Goal: Task Accomplishment & Management: Complete application form

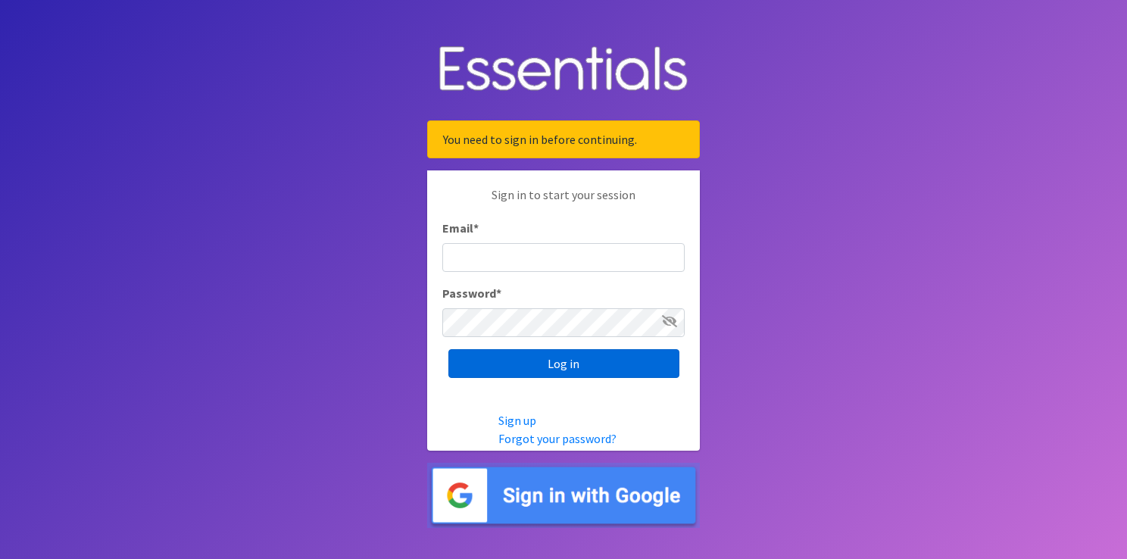
type input "[EMAIL_ADDRESS][DOMAIN_NAME]"
click at [579, 370] on input "Log in" at bounding box center [563, 363] width 231 height 29
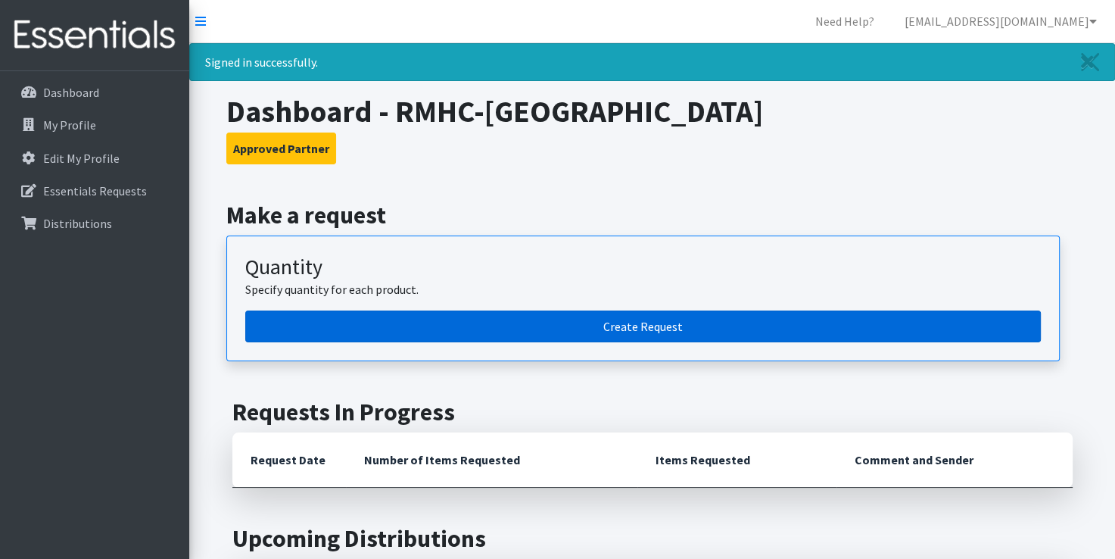
click at [464, 335] on link "Create Request" at bounding box center [643, 326] width 796 height 32
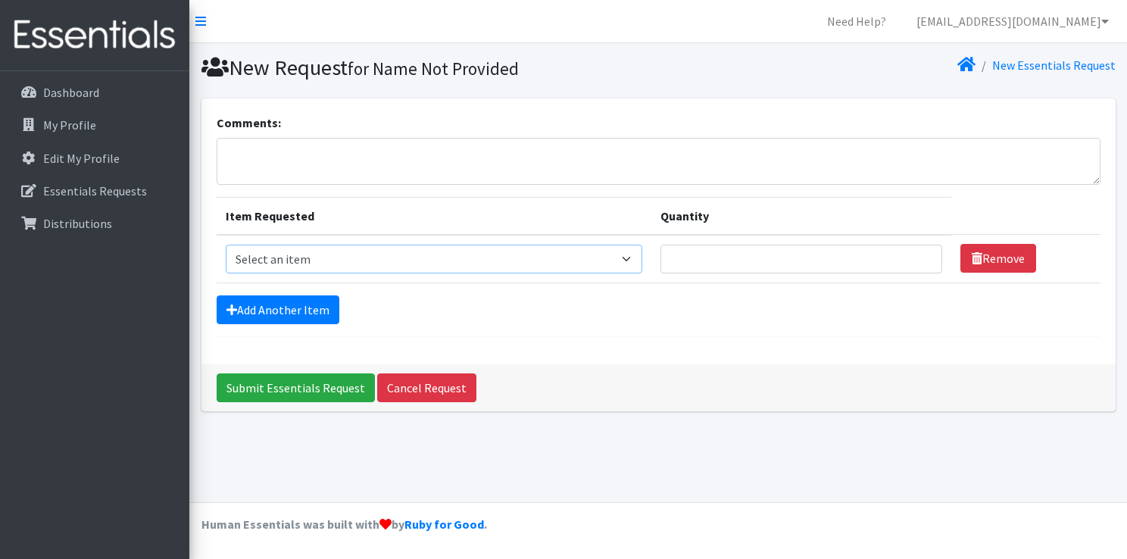
click at [406, 257] on select "Select an item Box - 2T-3T Pull-ups [200 Pull-ups/8 Packs] Box - 3T-4T Pull-ups…" at bounding box center [434, 259] width 417 height 29
select select "9778"
click at [226, 245] on select "Select an item Box - 2T-3T Pull-ups [200 Pull-ups/8 Packs] Box - 3T-4T Pull-ups…" at bounding box center [434, 259] width 417 height 29
click at [385, 267] on select "Select an item Box - 2T-3T Pull-ups [200 Pull-ups/8 Packs] Box - 3T-4T Pull-ups…" at bounding box center [434, 259] width 417 height 29
click at [705, 273] on td "Quantity" at bounding box center [801, 259] width 301 height 48
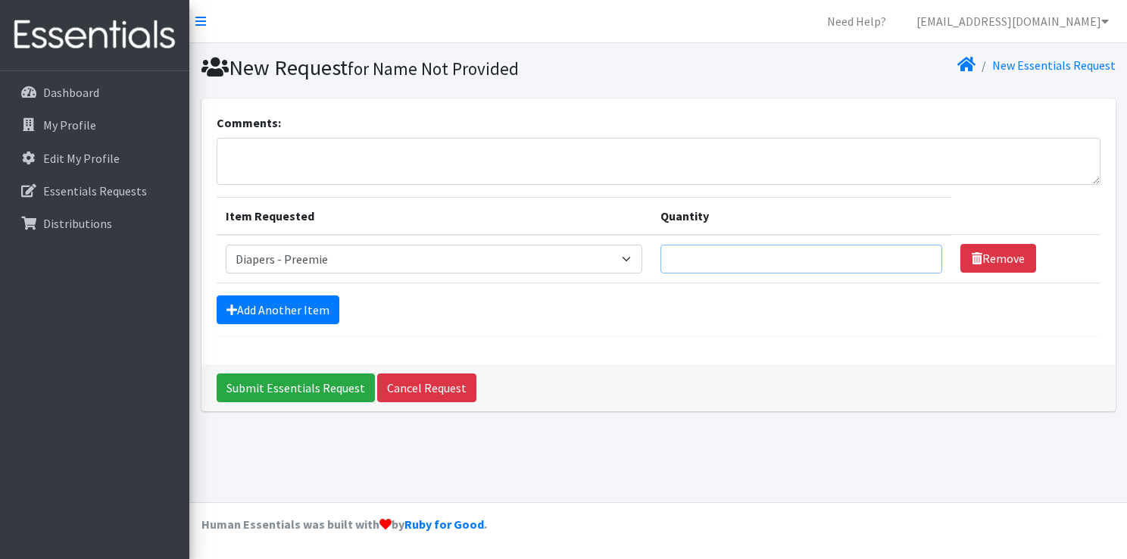
click at [699, 264] on input "Quantity" at bounding box center [801, 259] width 282 height 29
type input "25"
click at [321, 301] on link "Add Another Item" at bounding box center [278, 309] width 123 height 29
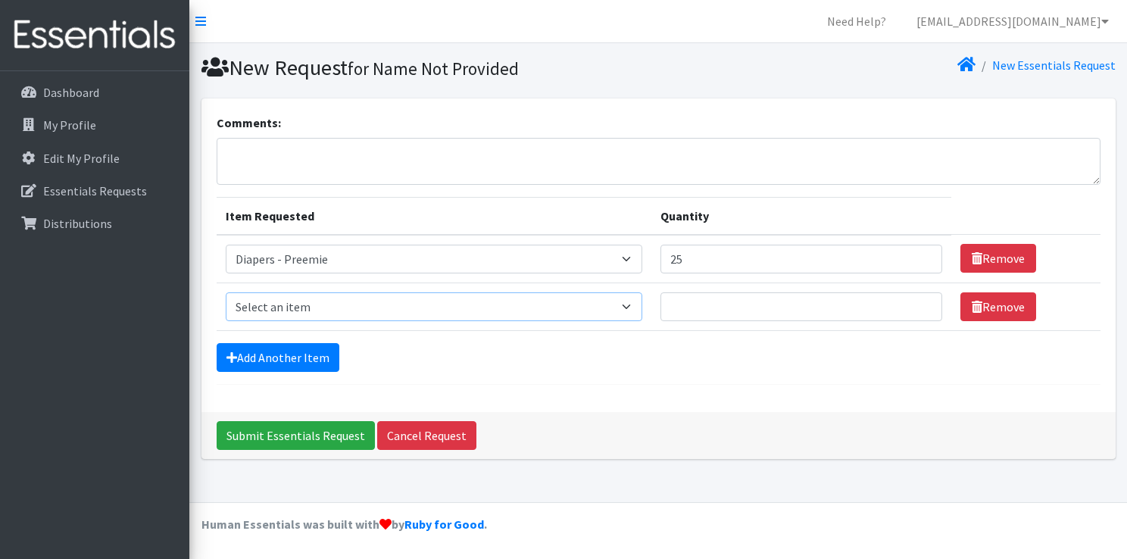
click at [324, 307] on select "Select an item Box - 2T-3T Pull-ups [200 Pull-ups/8 Packs] Box - 3T-4T Pull-ups…" at bounding box center [434, 306] width 417 height 29
select select "14394"
click at [226, 292] on select "Select an item Box - 2T-3T Pull-ups [200 Pull-ups/8 Packs] Box - 3T-4T Pull-ups…" at bounding box center [434, 306] width 417 height 29
click at [703, 309] on input "Quantity" at bounding box center [801, 306] width 282 height 29
type input "1"
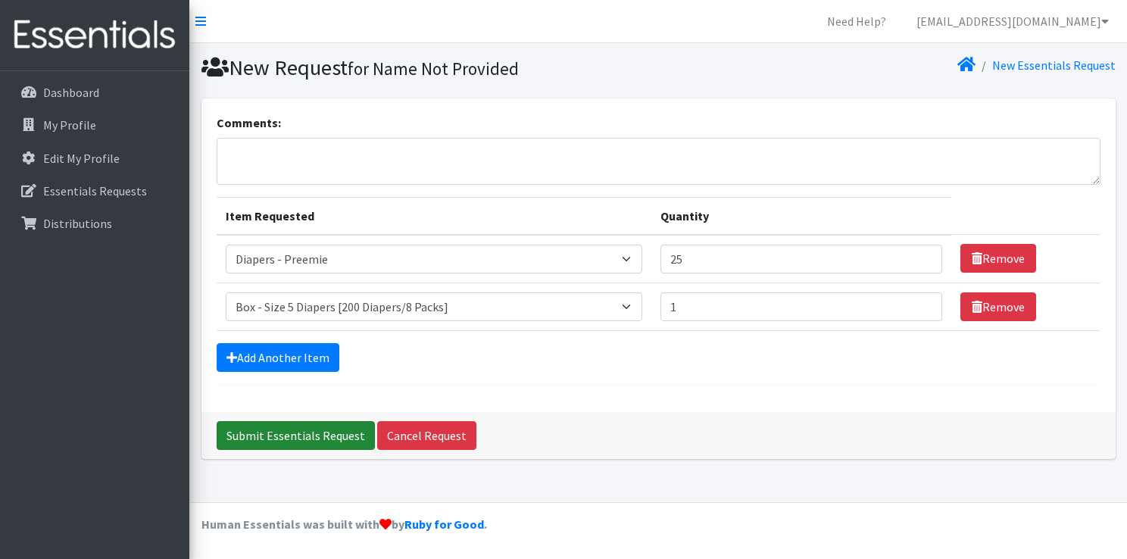
click at [295, 433] on input "Submit Essentials Request" at bounding box center [296, 435] width 158 height 29
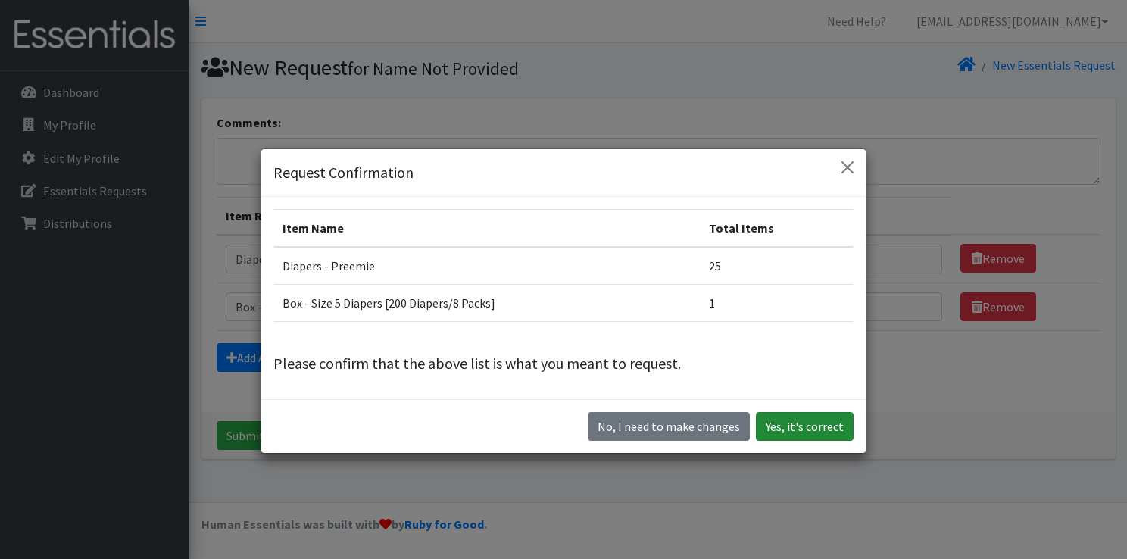
click at [784, 427] on button "Yes, it's correct" at bounding box center [805, 426] width 98 height 29
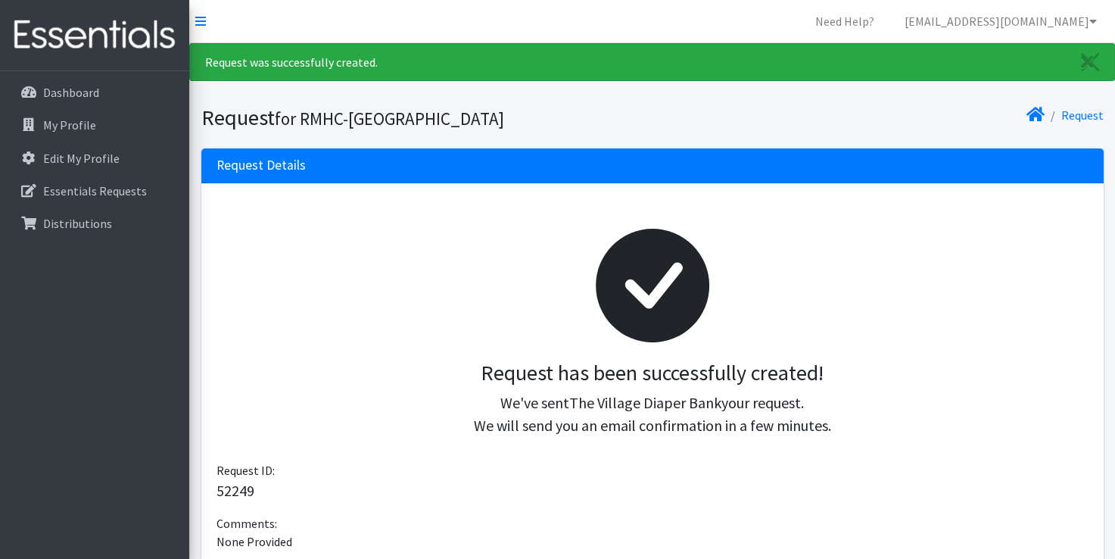
scroll to position [257, 0]
